Goal: Information Seeking & Learning: Learn about a topic

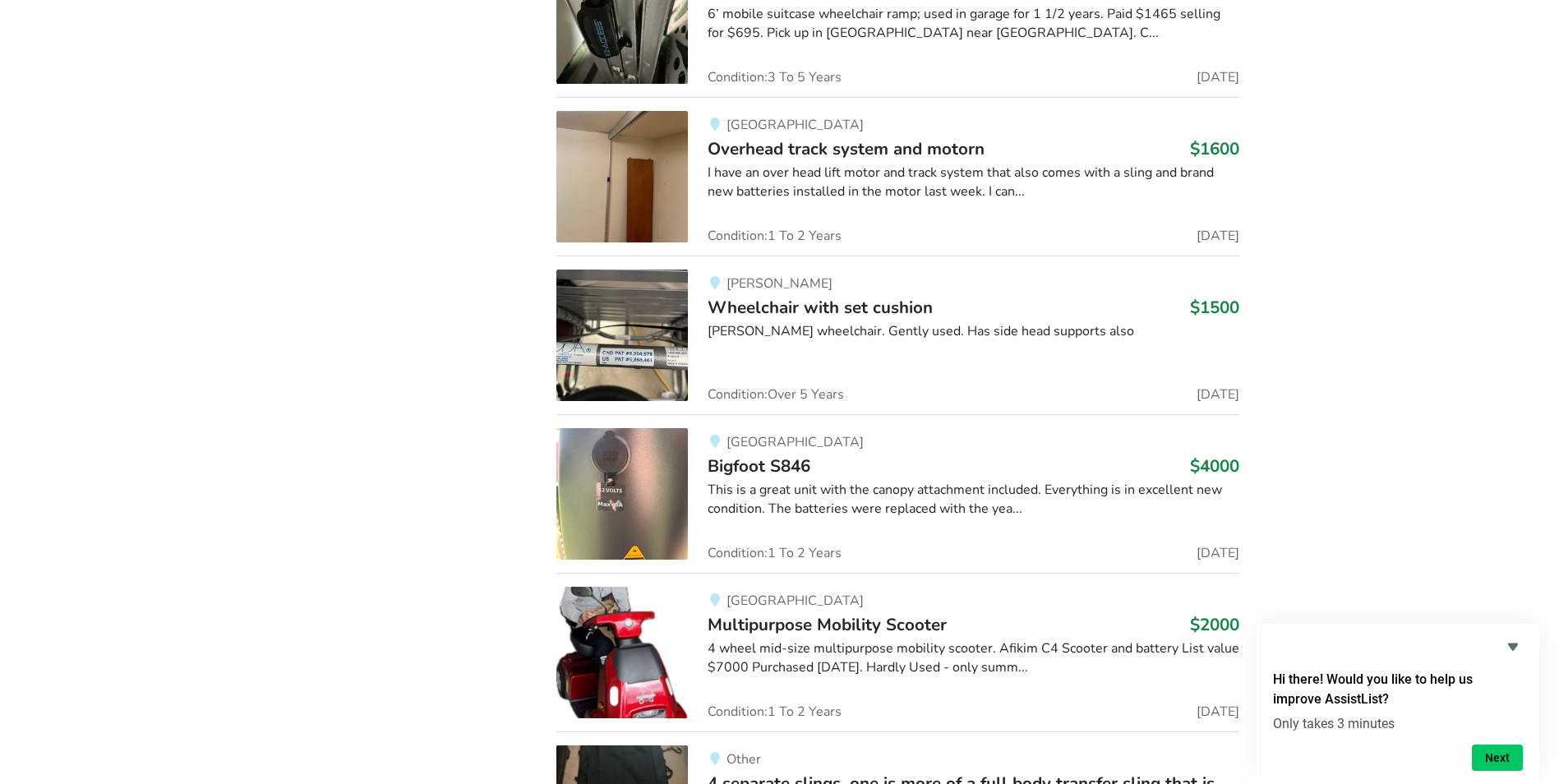
scroll to position [43747, 0]
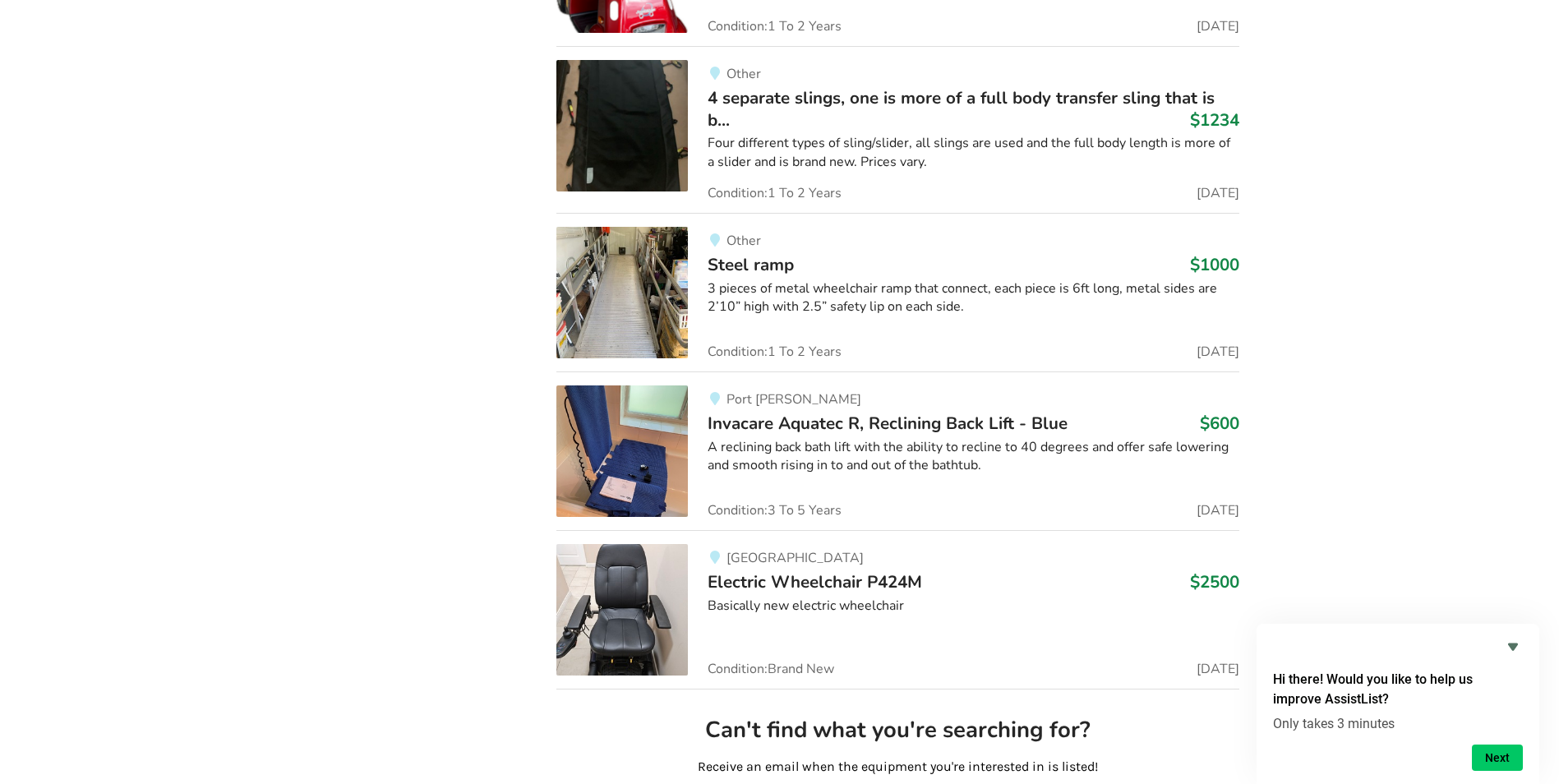
click at [1096, 86] on span "4 separate slings, one is more of a full body transfer sling that is b..." at bounding box center [962, 108] width 507 height 44
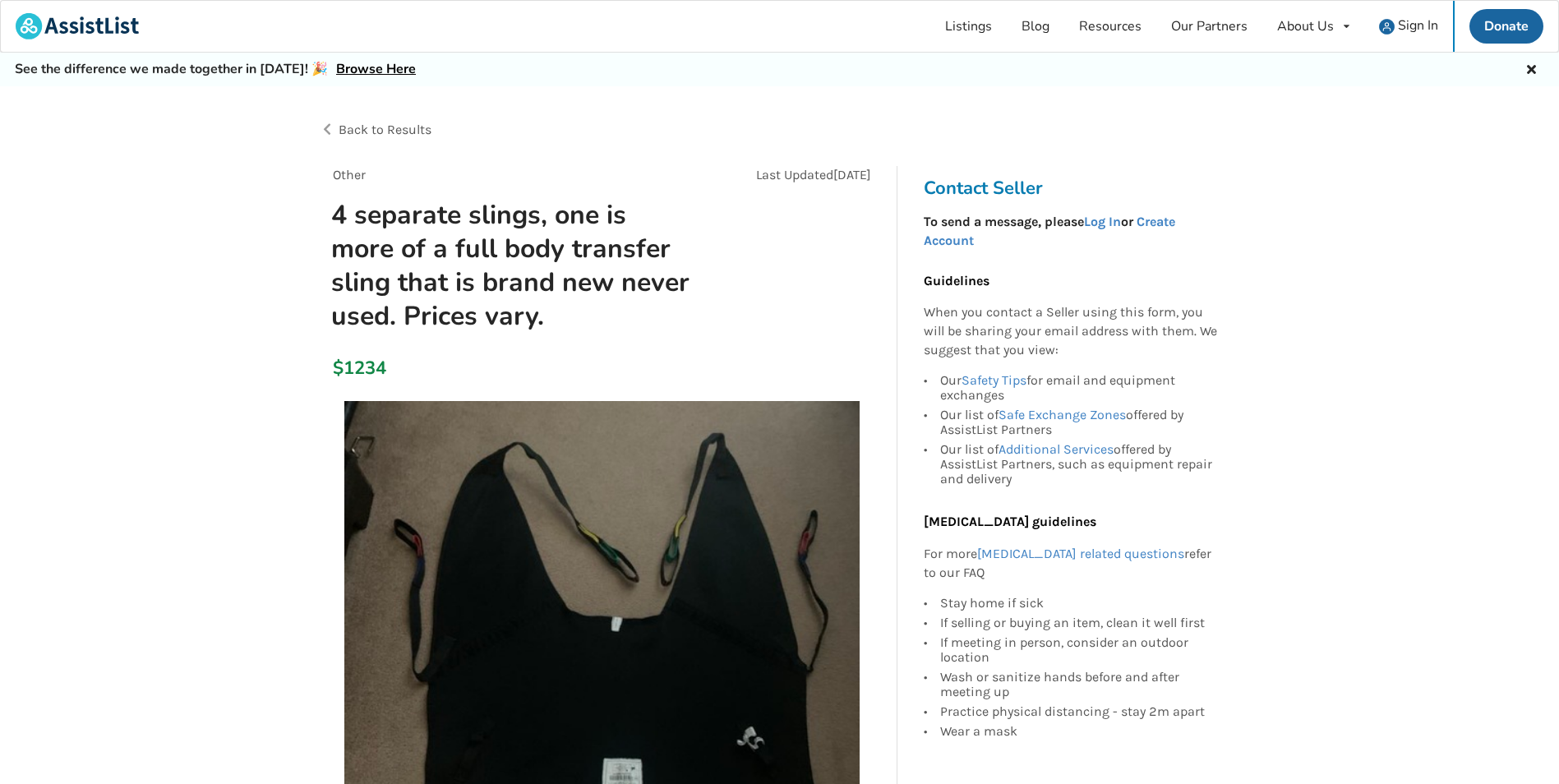
click at [345, 72] on link "Browse Here" at bounding box center [376, 69] width 80 height 18
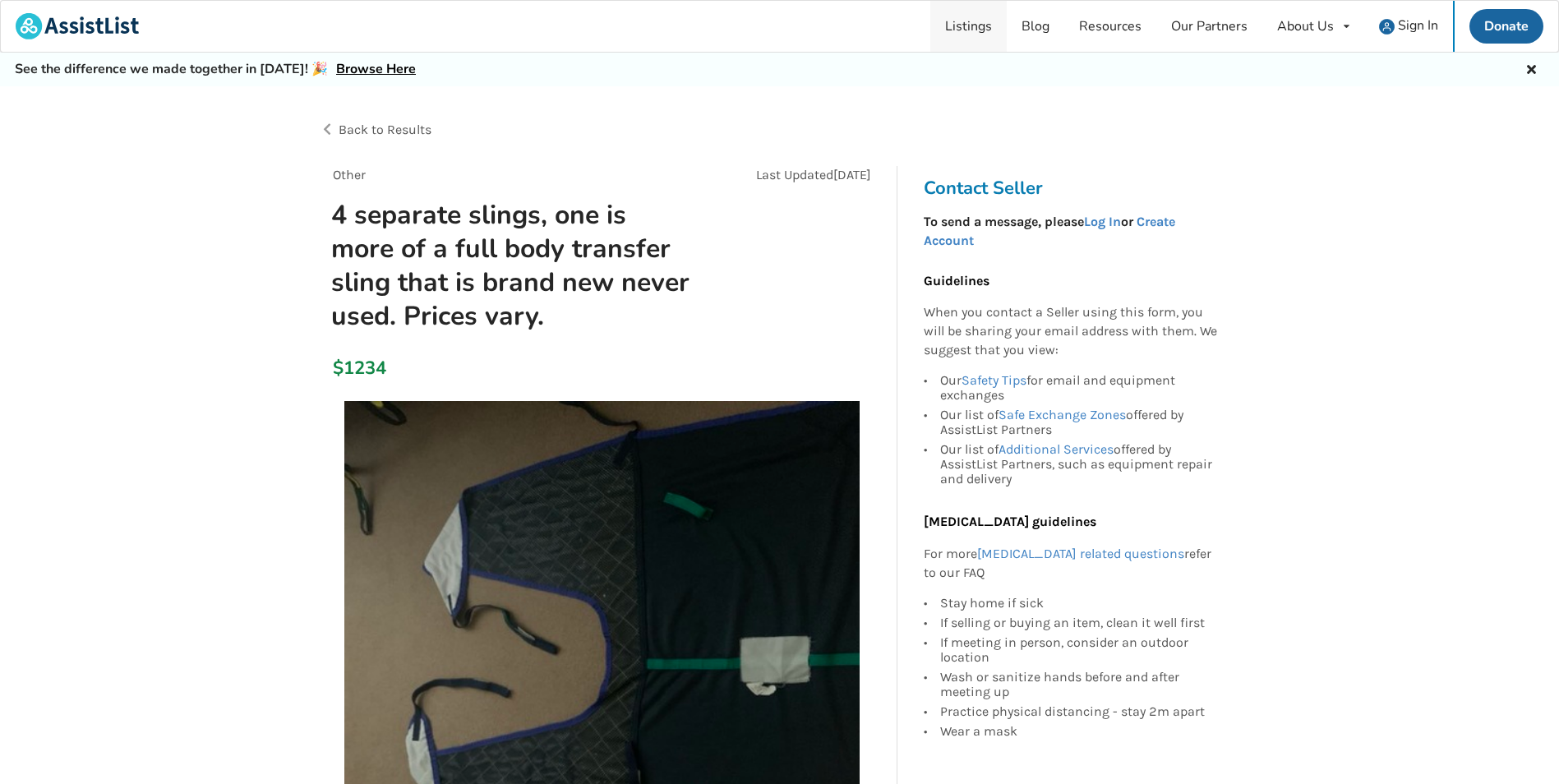
click at [959, 28] on link "Listings" at bounding box center [968, 26] width 76 height 51
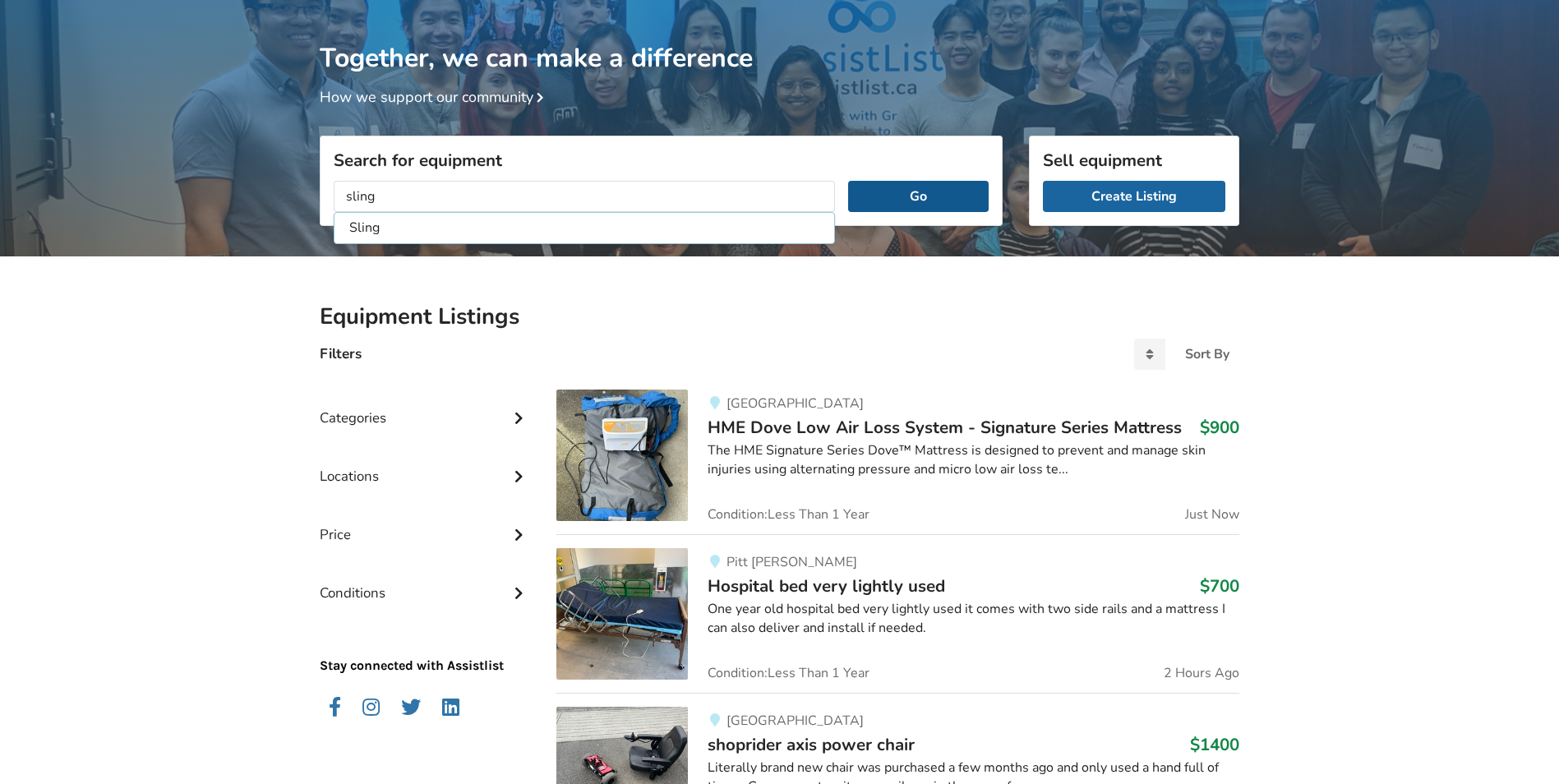
type input "sling"
click at [916, 190] on button "Go" at bounding box center [918, 196] width 140 height 31
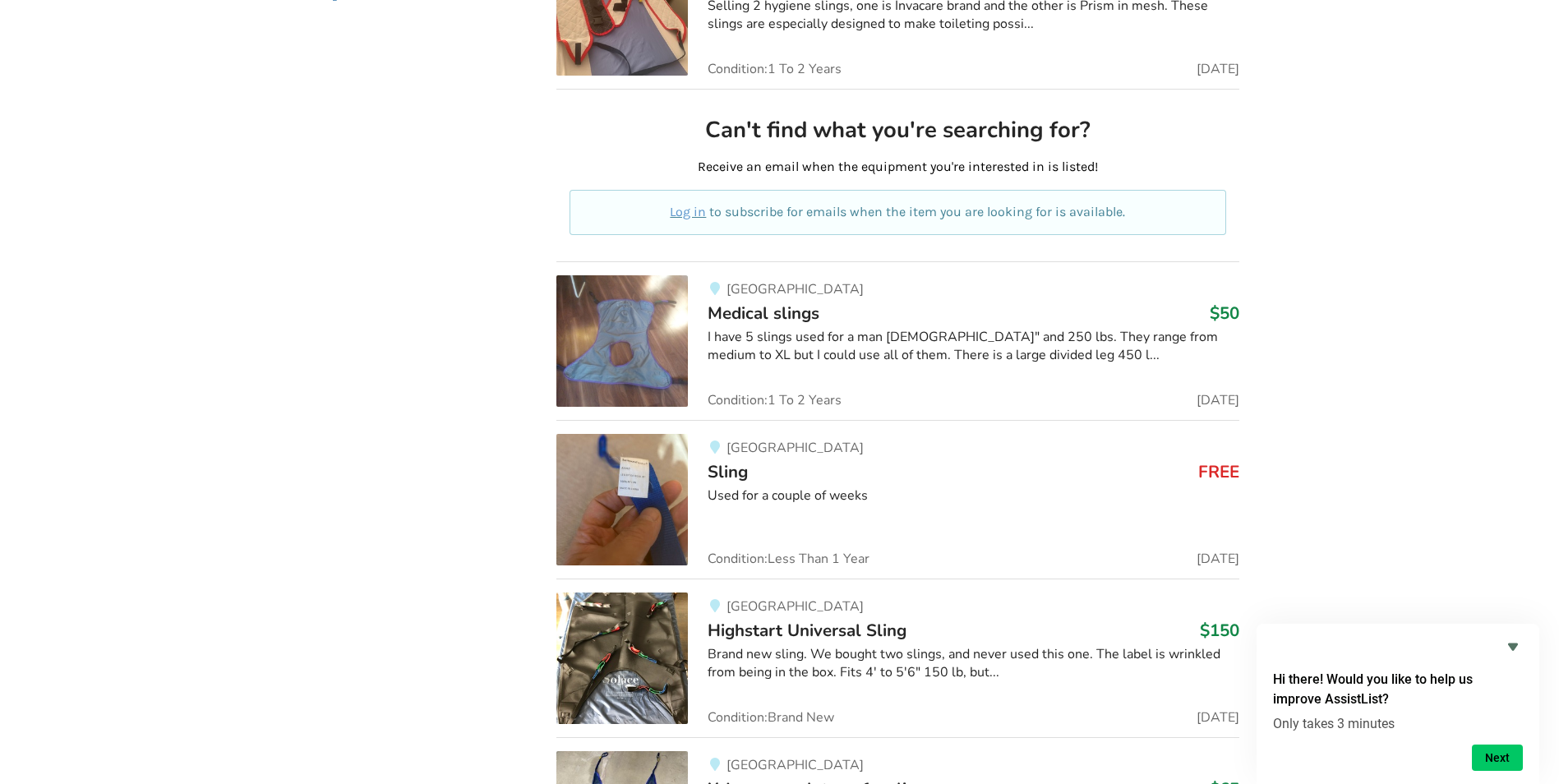
scroll to position [866, 0]
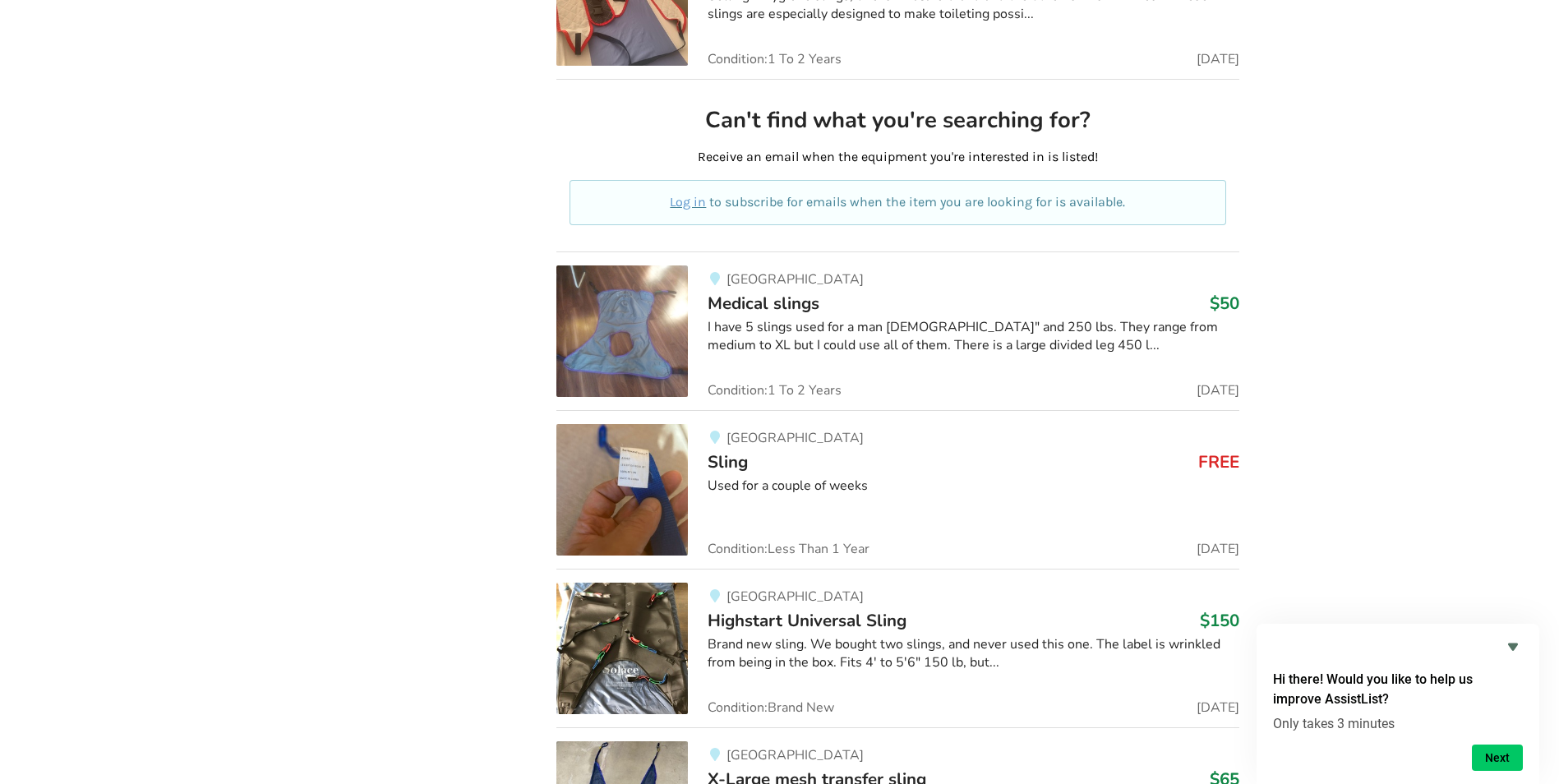
click at [774, 473] on div "North Vancouver Sling FREE Used for a couple of weeks Condition: Less Than [DAT…" at bounding box center [963, 489] width 551 height 131
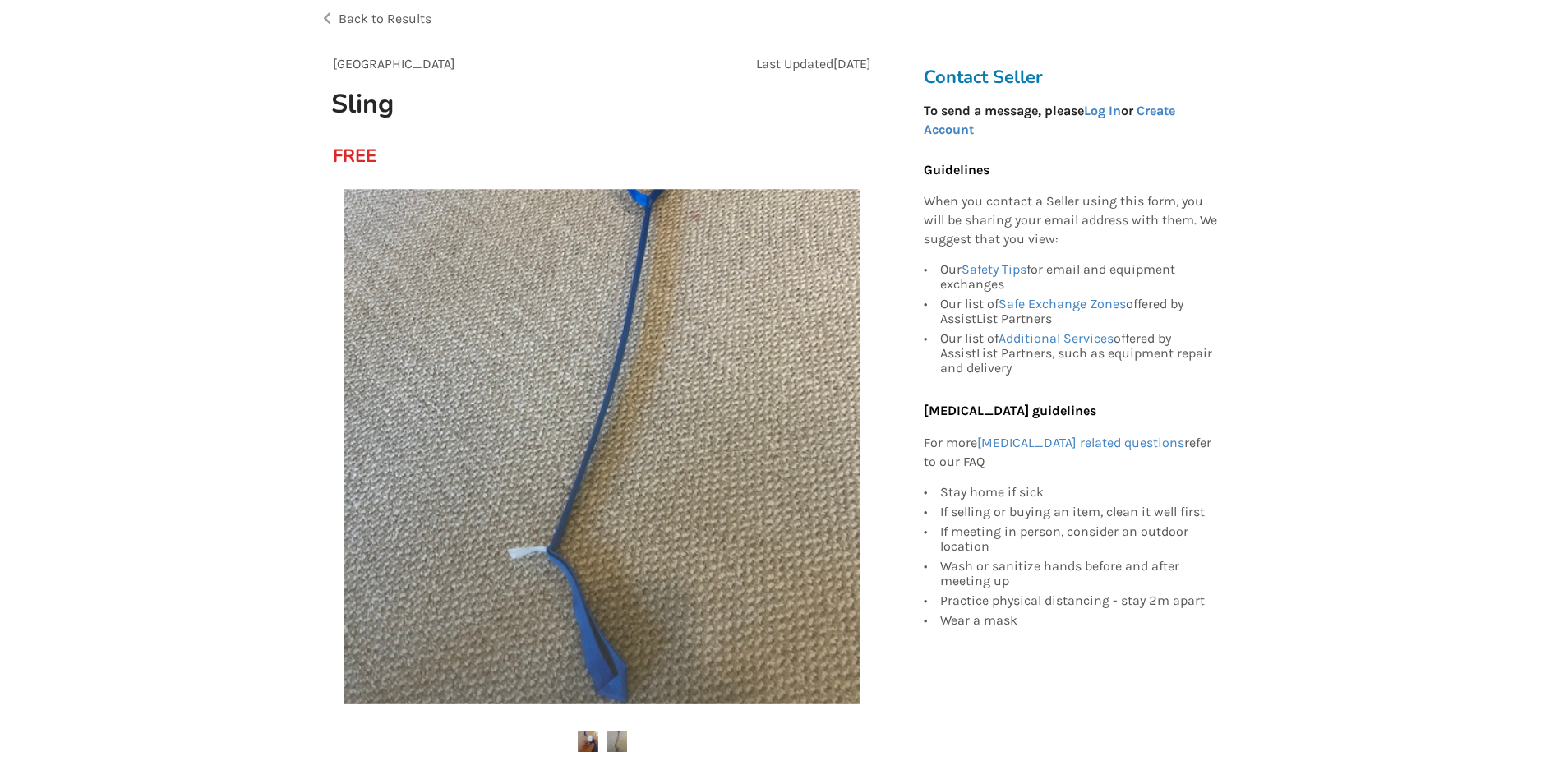
scroll to position [125, 0]
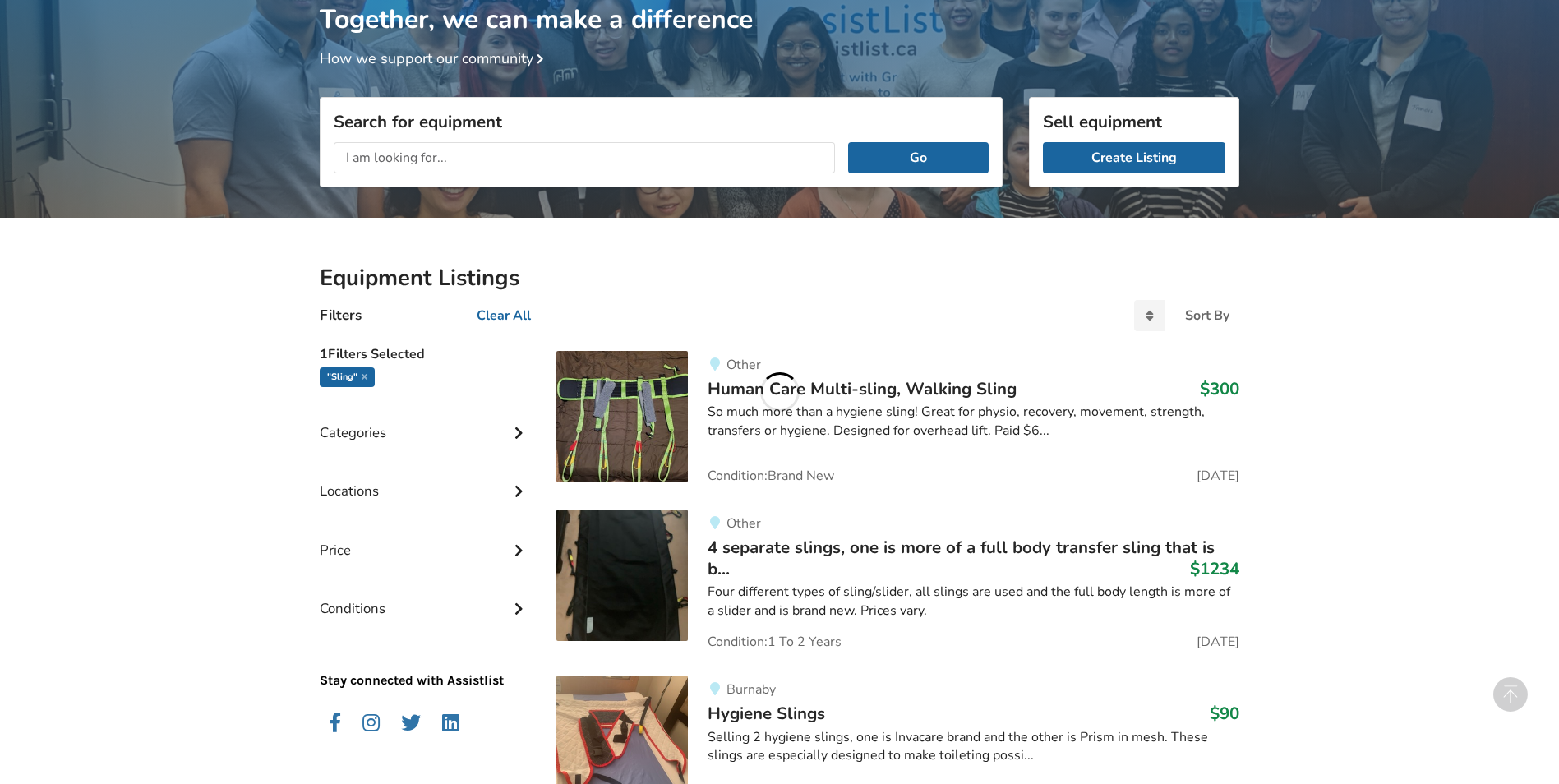
scroll to position [866, 0]
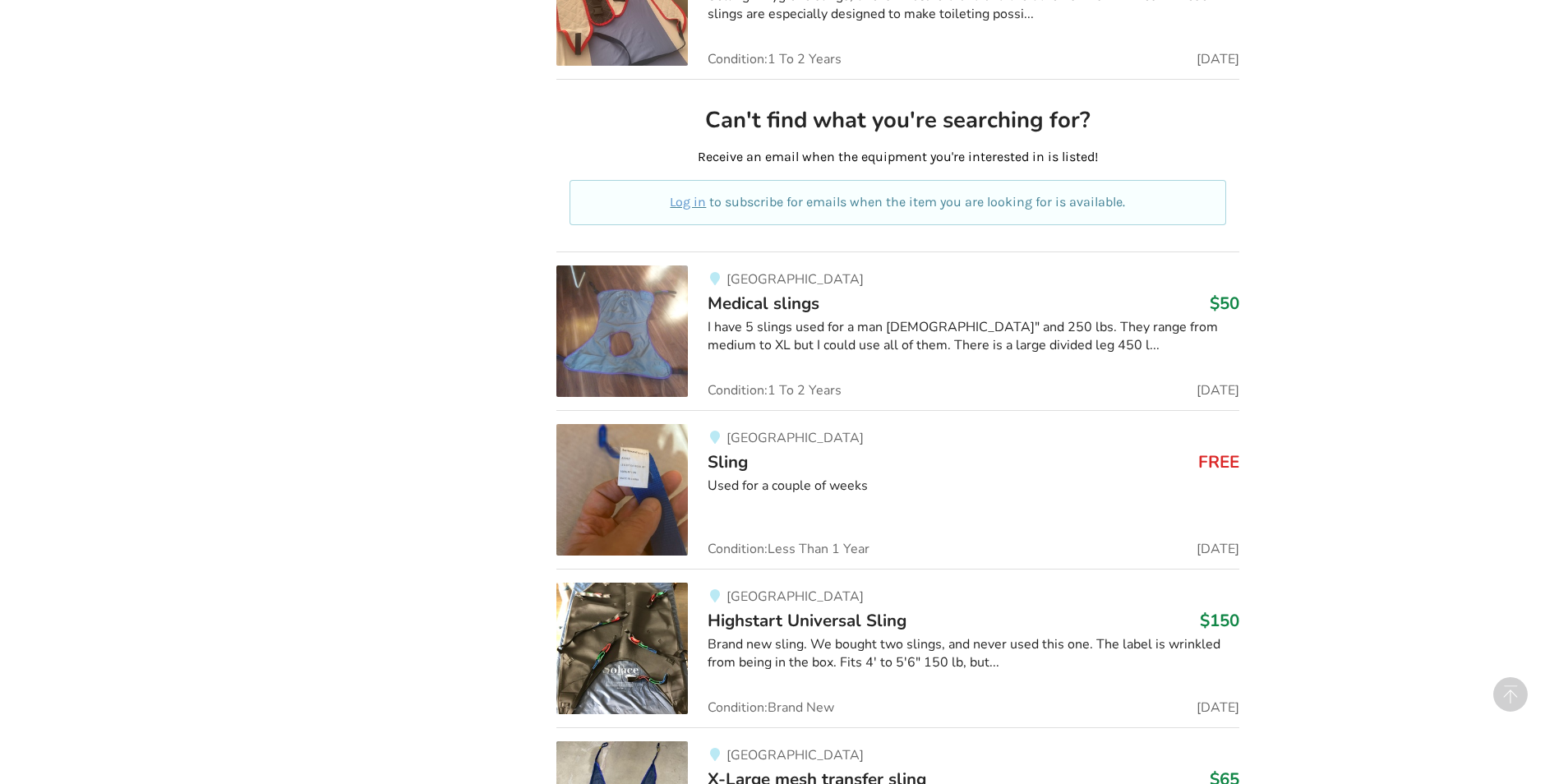
click at [1047, 653] on div "Brand new sling. We bought two slings, and never used this one. The label is wr…" at bounding box center [973, 654] width 532 height 38
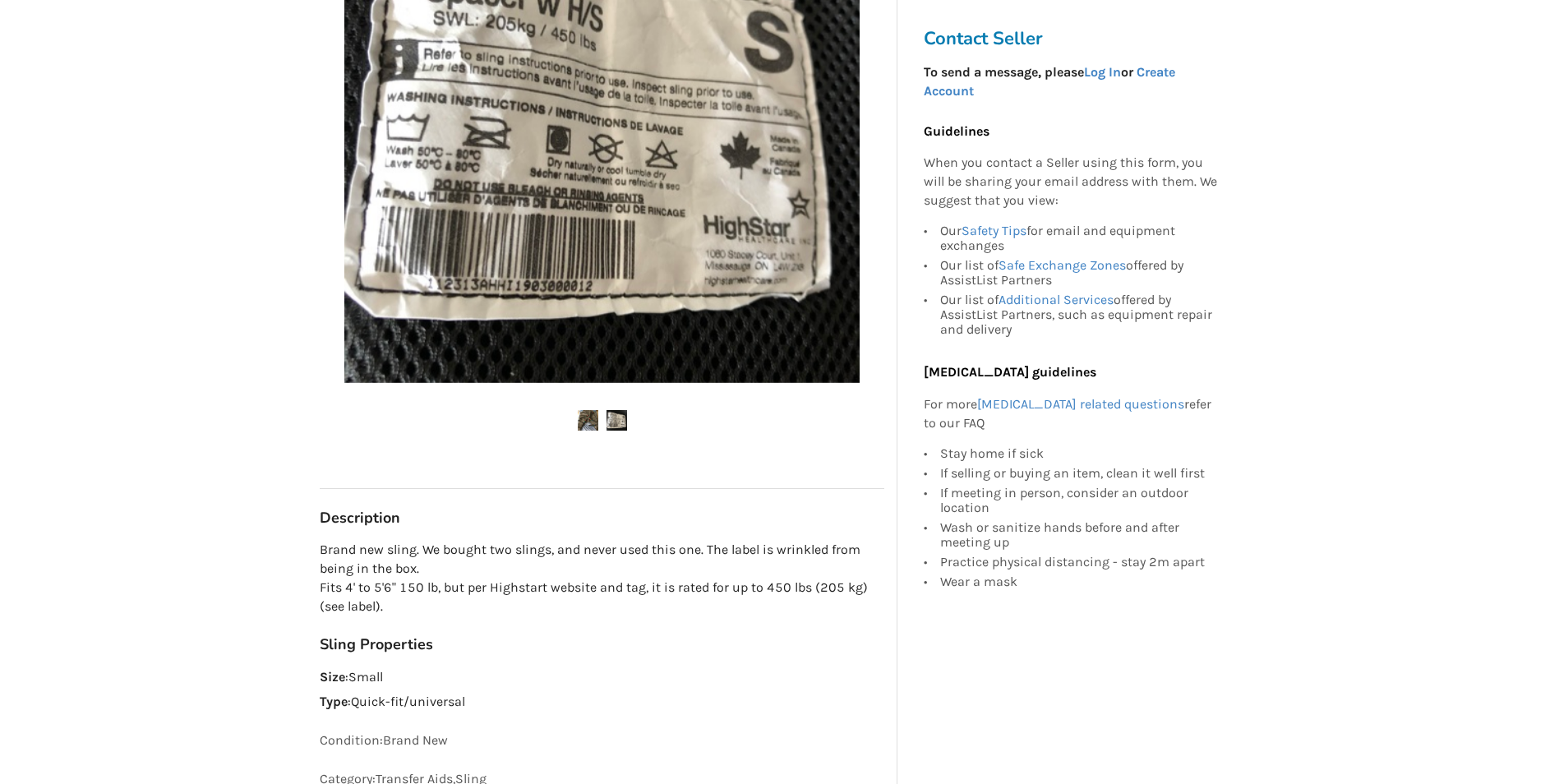
scroll to position [477, 0]
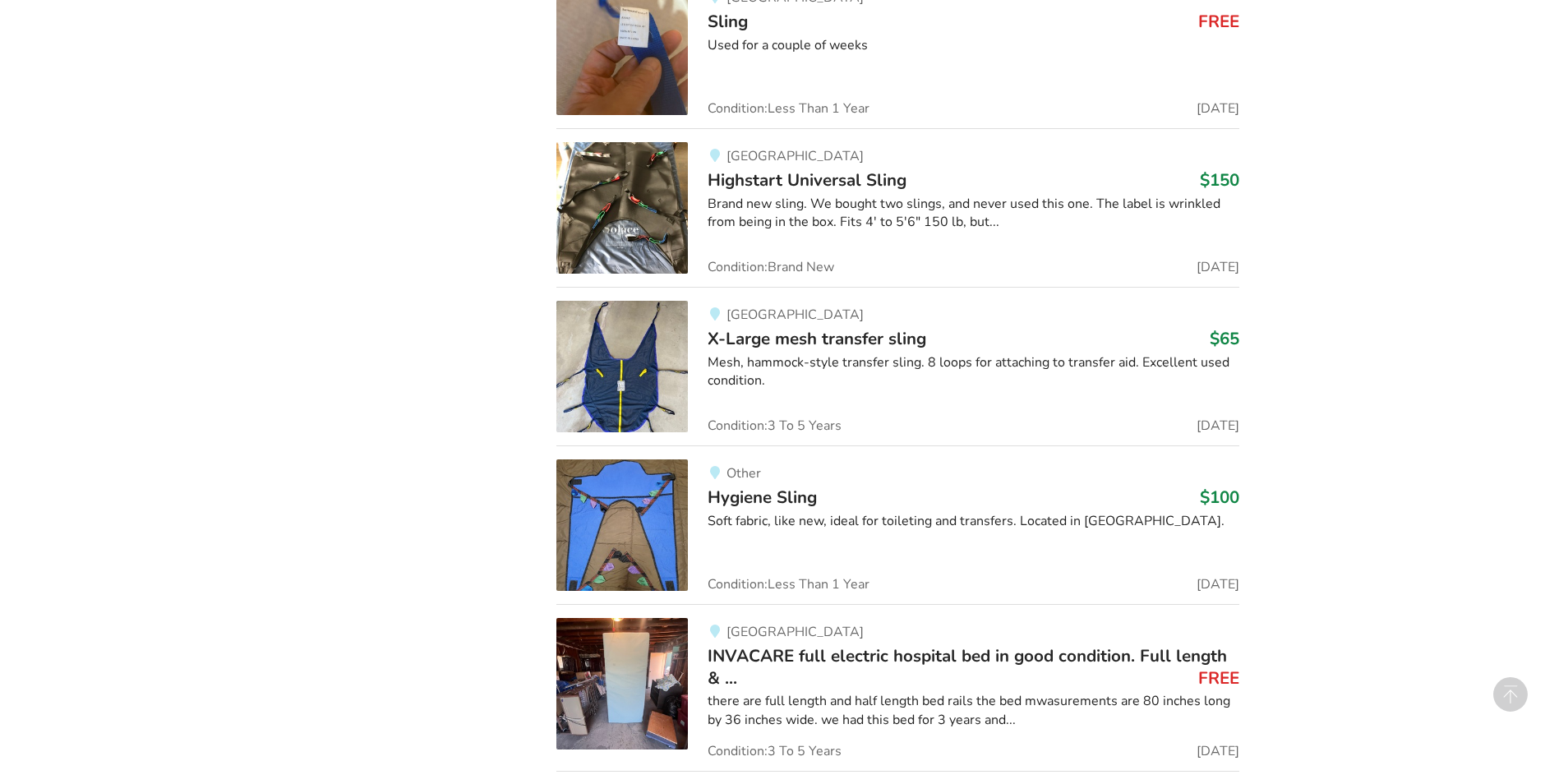
scroll to position [1324, 0]
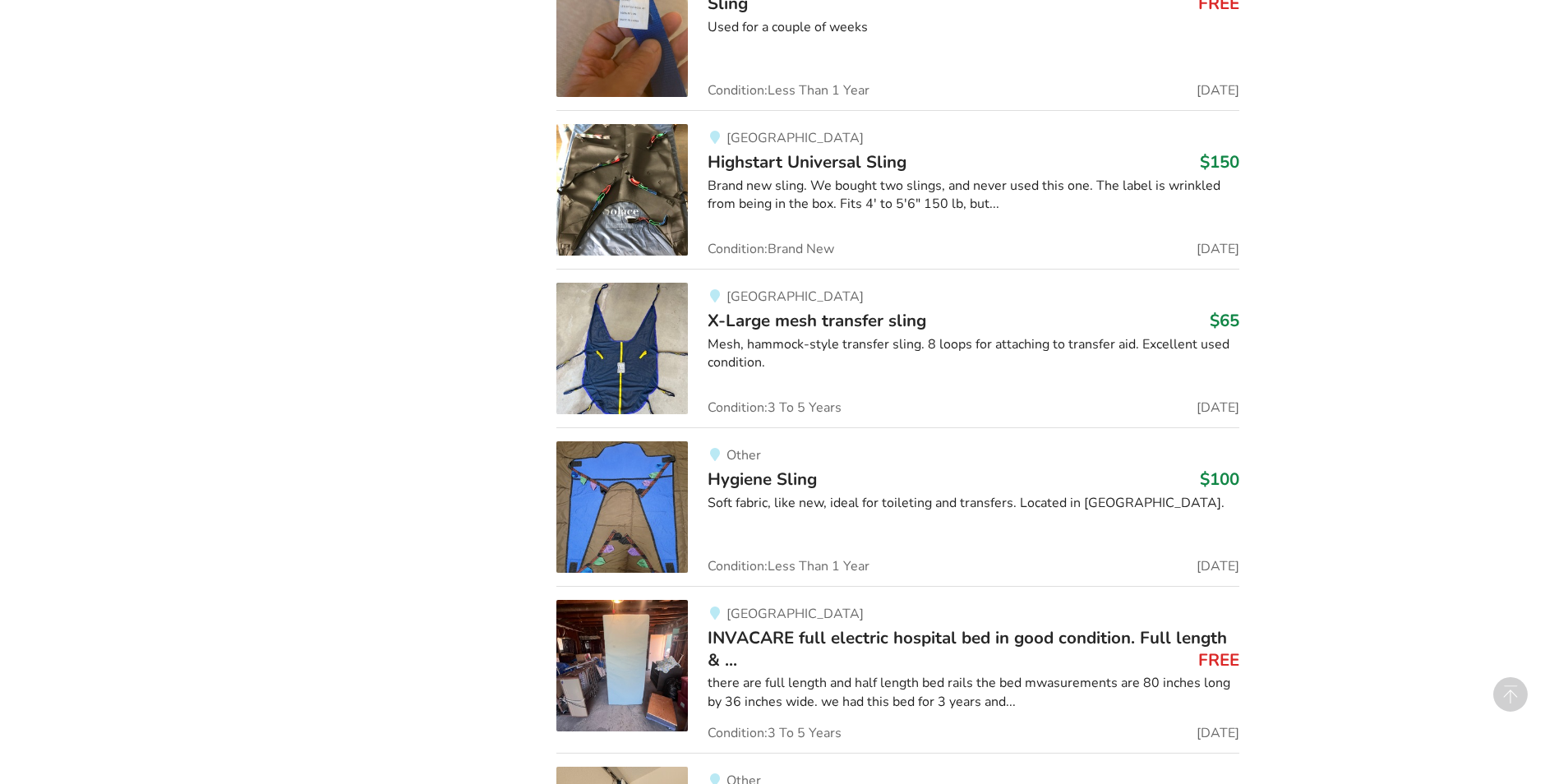
click at [789, 339] on div "Mesh, hammock-style transfer sling. 8 loops for attaching to transfer aid. Exce…" at bounding box center [973, 354] width 532 height 38
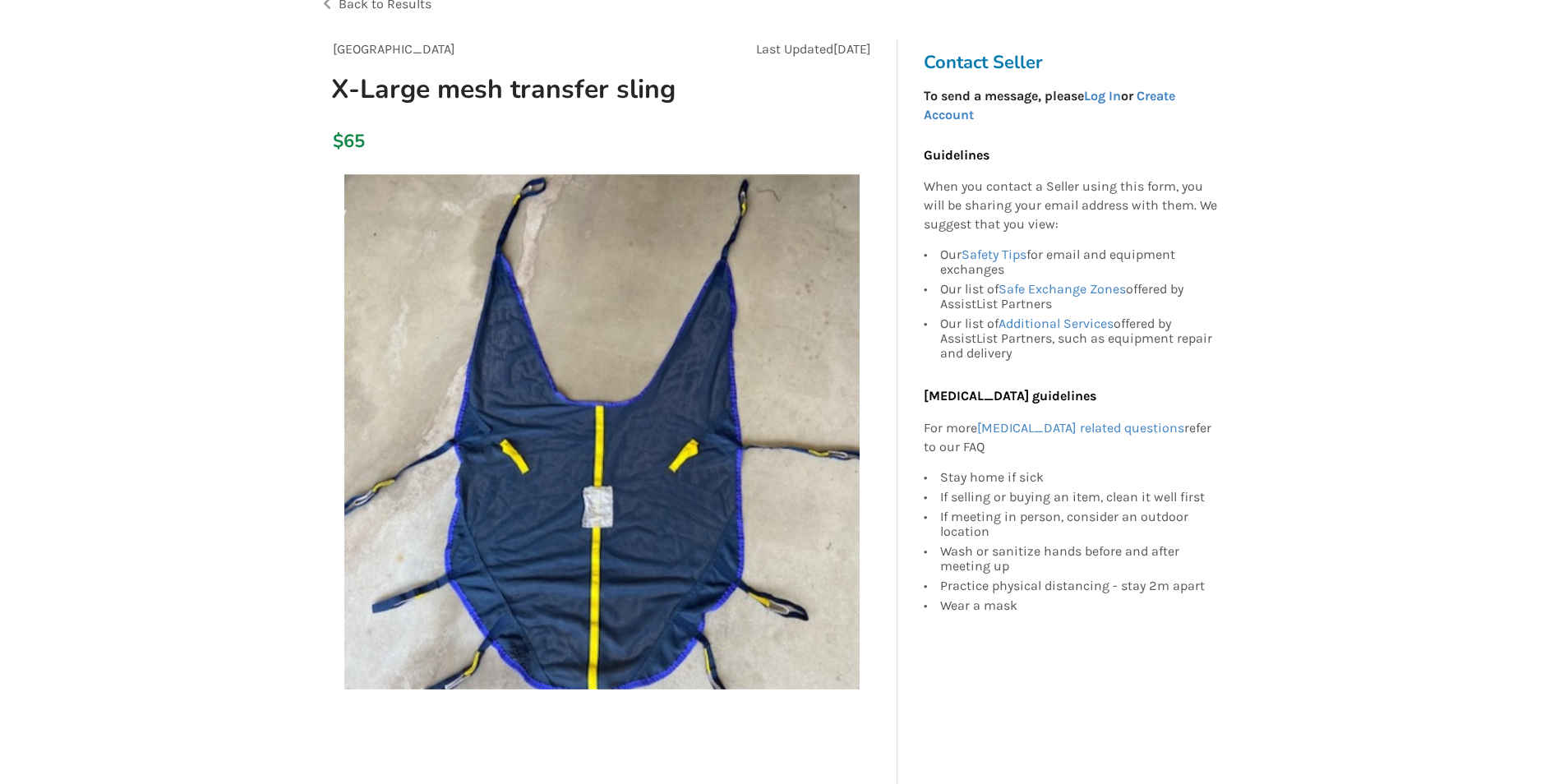
scroll to position [121, 0]
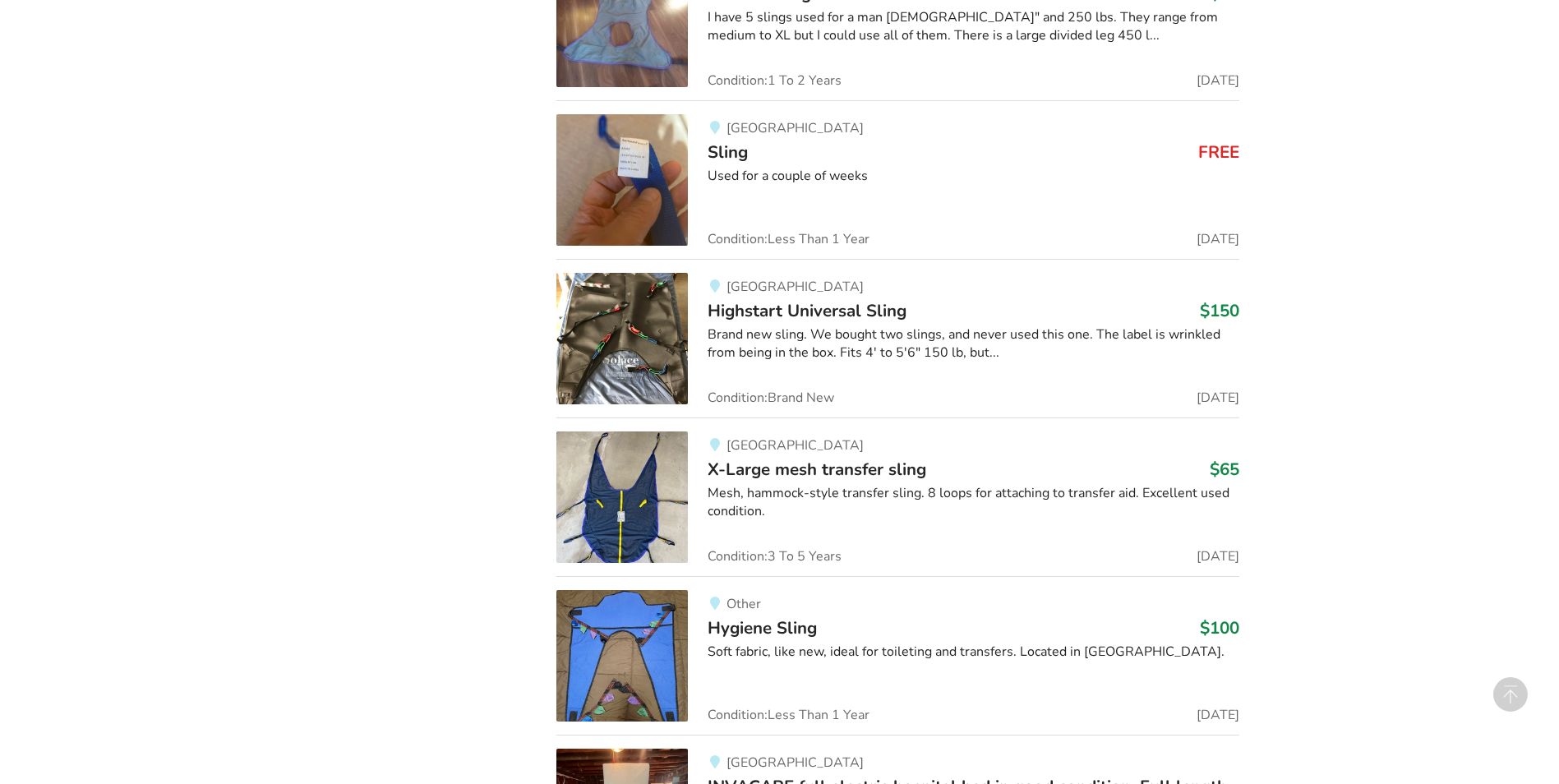
scroll to position [1162, 0]
